Goal: Transaction & Acquisition: Book appointment/travel/reservation

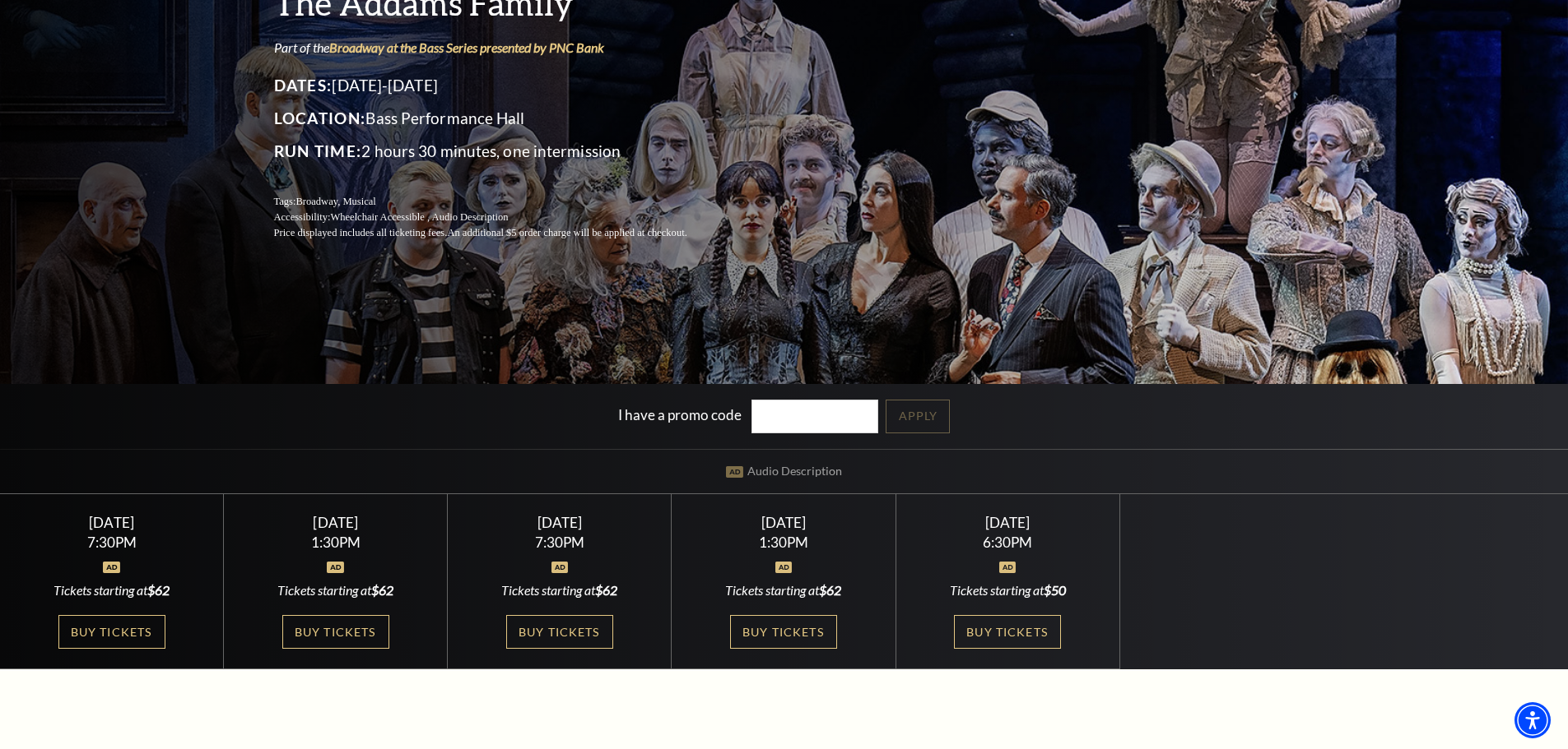
scroll to position [247, 0]
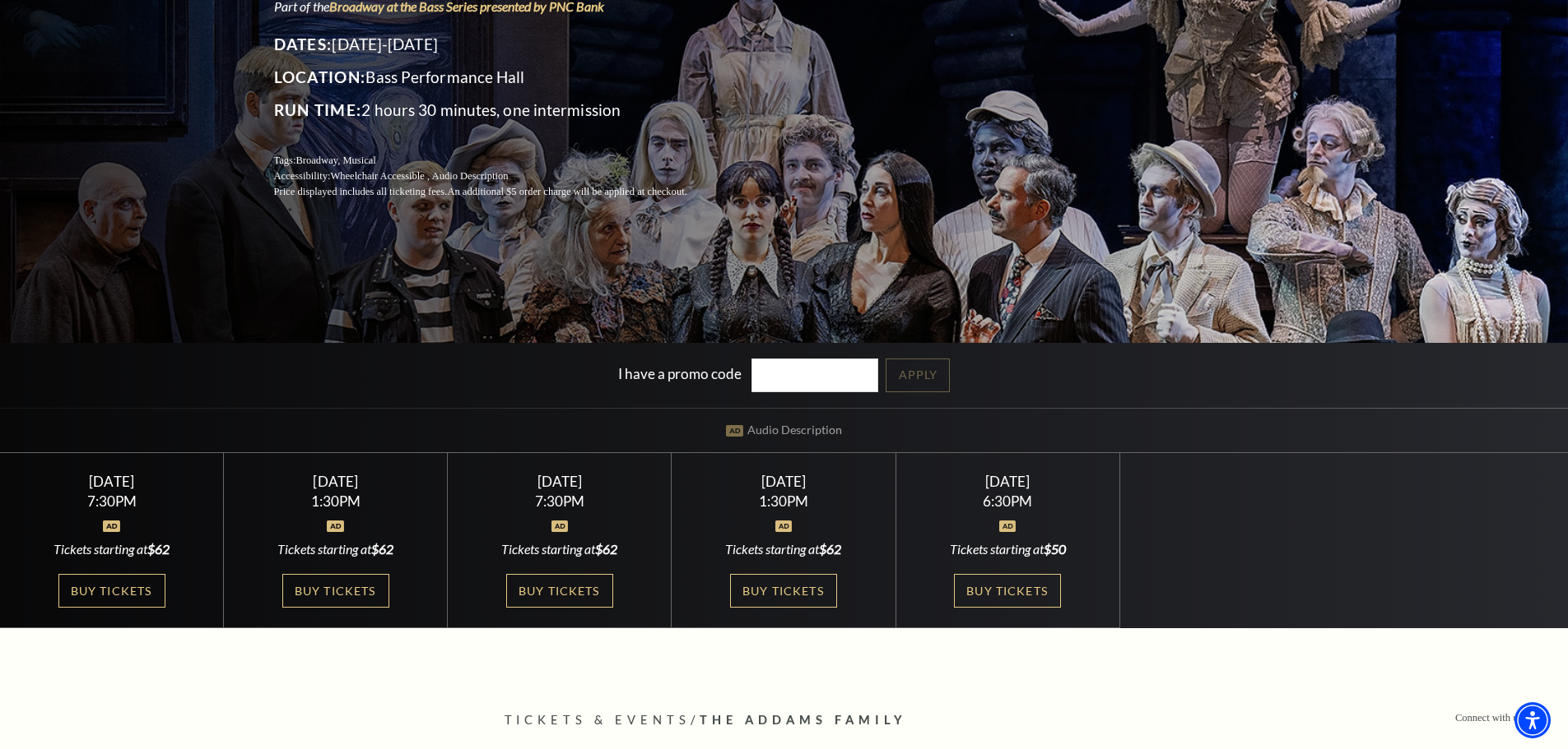
drag, startPoint x: 810, startPoint y: 499, endPoint x: 792, endPoint y: 473, distance: 31.6
click at [792, 473] on div "[DATE] 1:30PM Tickets starting at $62 Buy Tickets" at bounding box center [783, 541] width 223 height 175
click at [791, 473] on div "[DATE]" at bounding box center [784, 482] width 184 height 18
drag, startPoint x: 729, startPoint y: 473, endPoint x: 877, endPoint y: 487, distance: 148.7
click at [877, 487] on div "[DATE] 1:30PM Tickets starting at $62 Buy Tickets" at bounding box center [783, 541] width 223 height 175
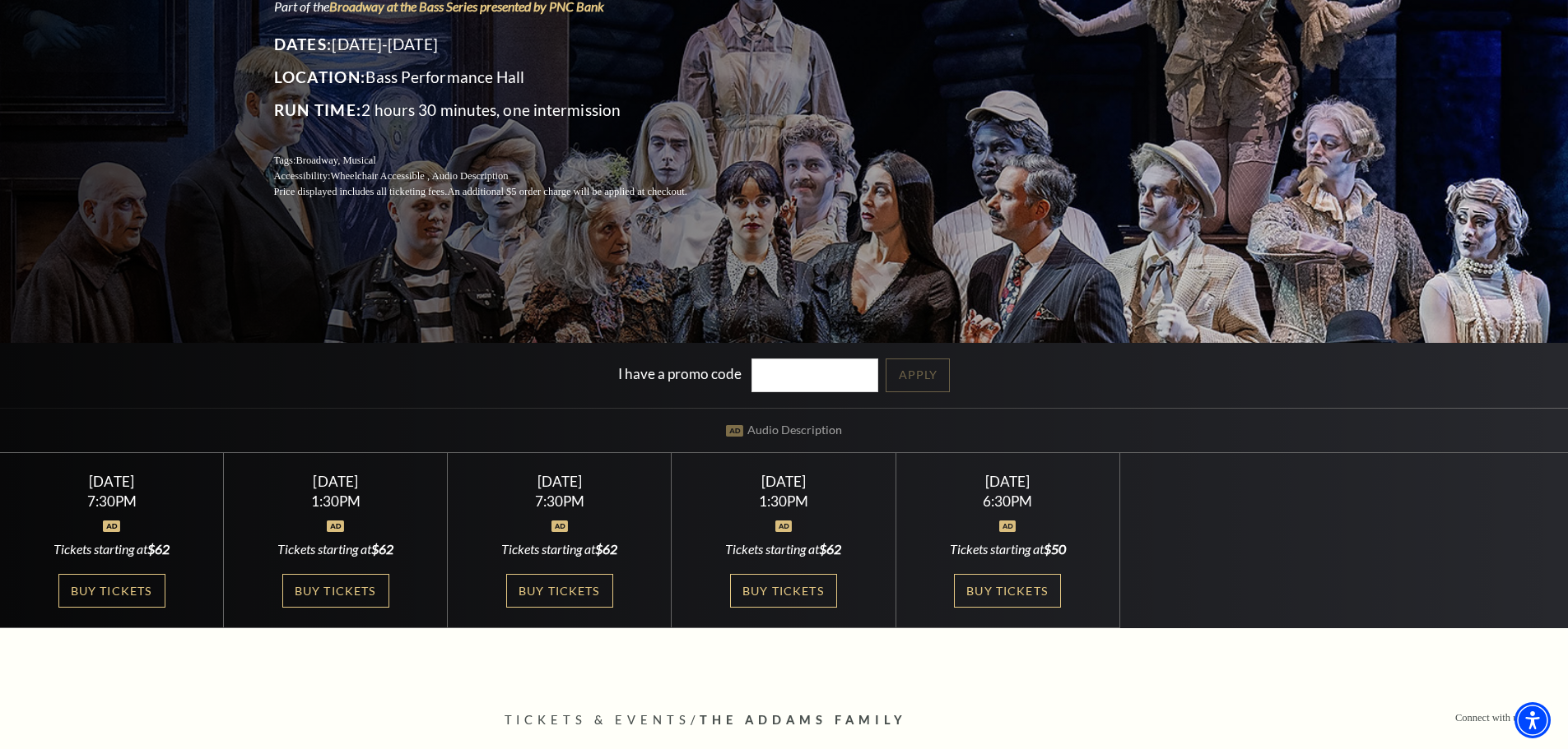
click at [849, 494] on div "1:30PM" at bounding box center [784, 501] width 184 height 14
drag, startPoint x: 827, startPoint y: 498, endPoint x: 716, endPoint y: 476, distance: 113.2
click at [716, 476] on div "[DATE] 1:30PM Tickets starting at $62 Buy Tickets" at bounding box center [783, 541] width 223 height 175
click at [716, 476] on div "[DATE]" at bounding box center [784, 482] width 184 height 18
